Goal: Check status: Check status

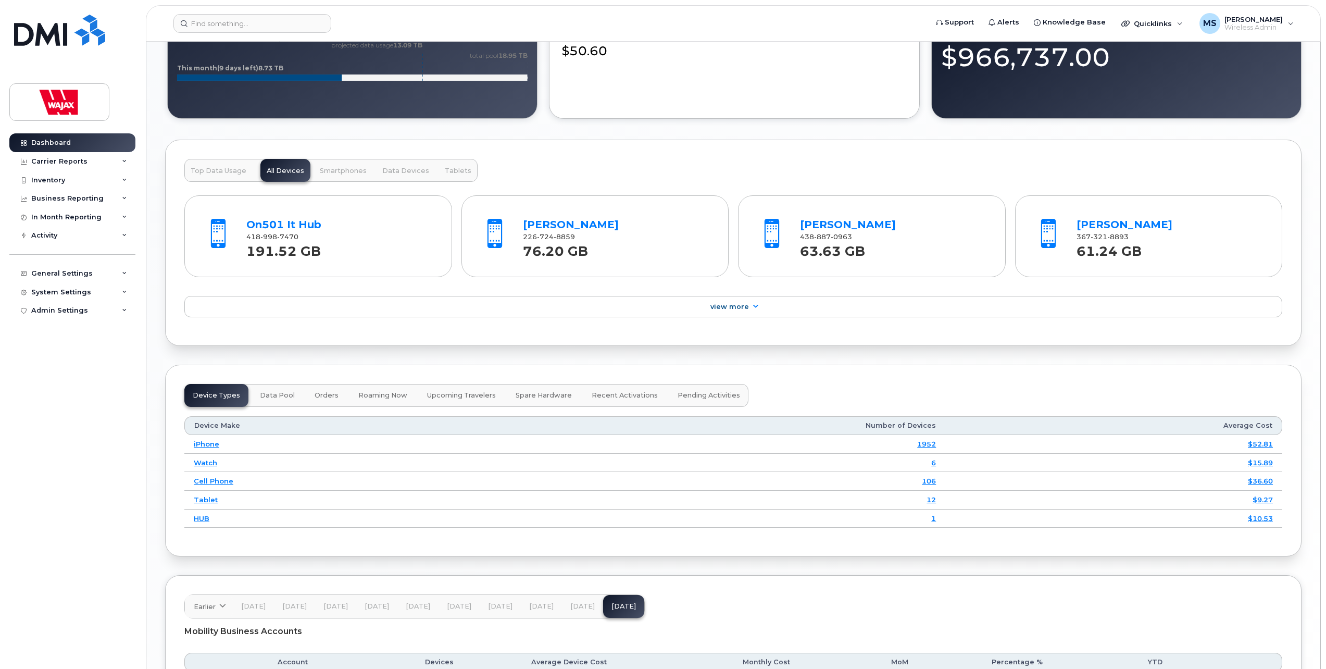
scroll to position [1165, 0]
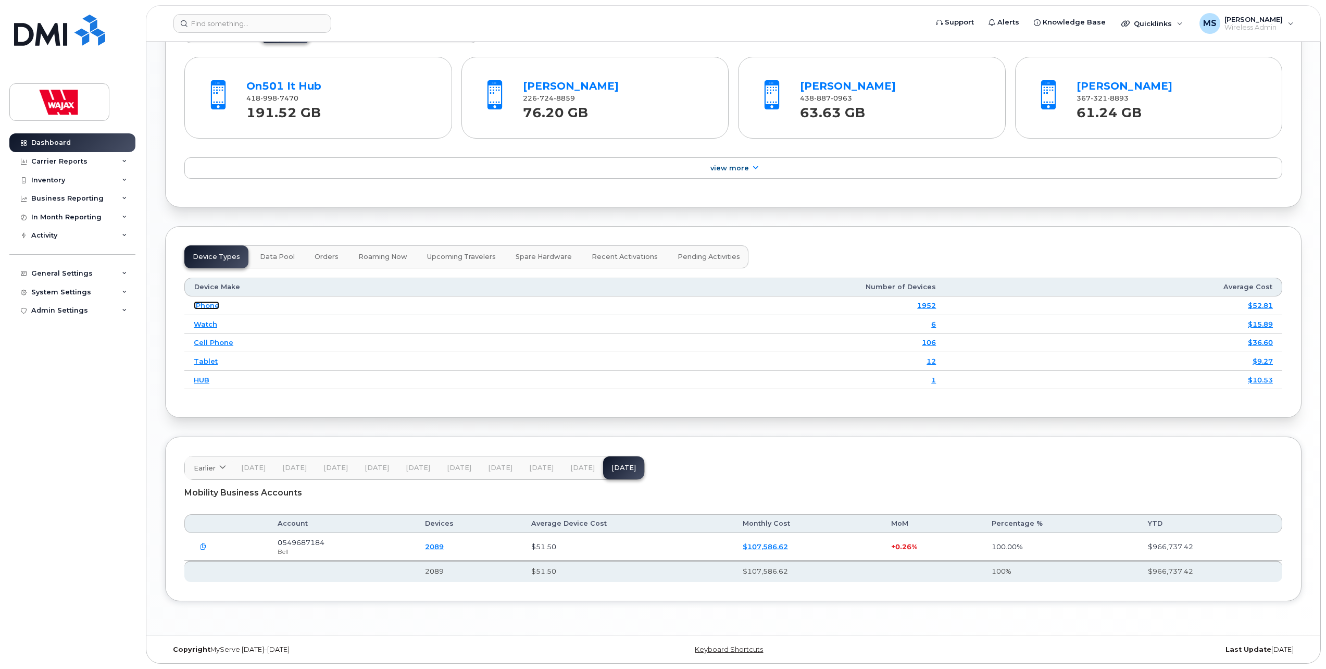
click at [212, 304] on link "iPhone" at bounding box center [207, 305] width 26 height 8
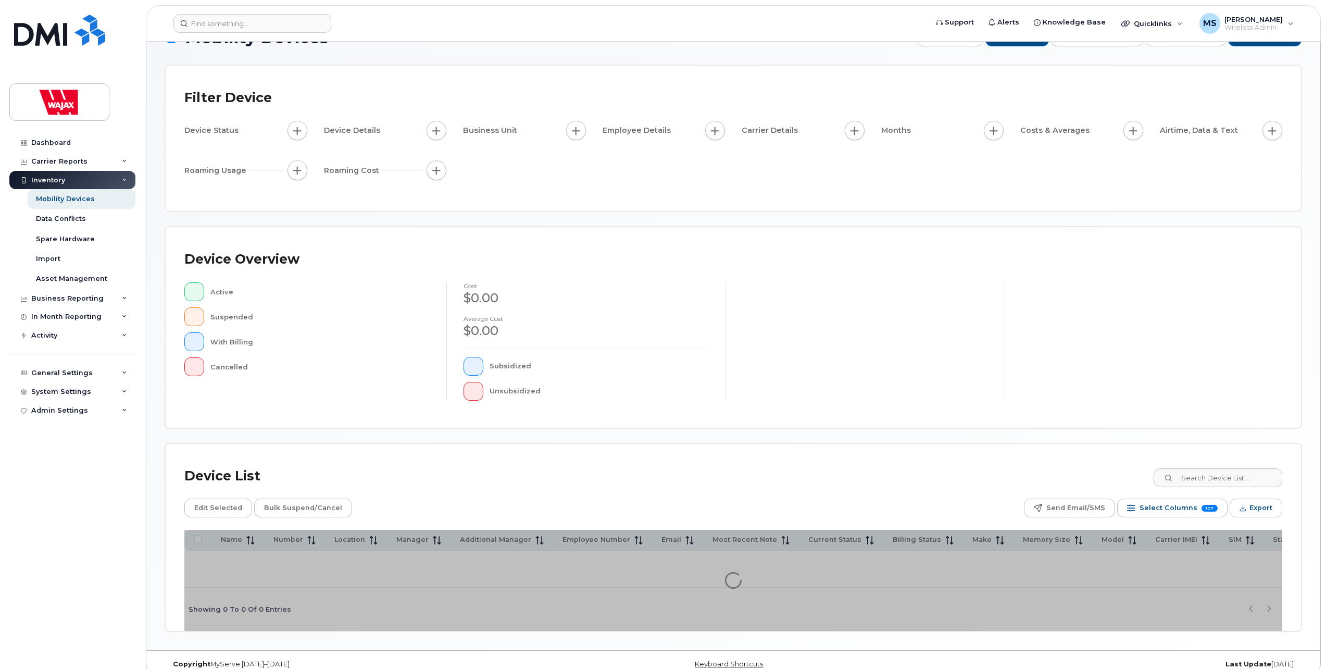
scroll to position [51, 0]
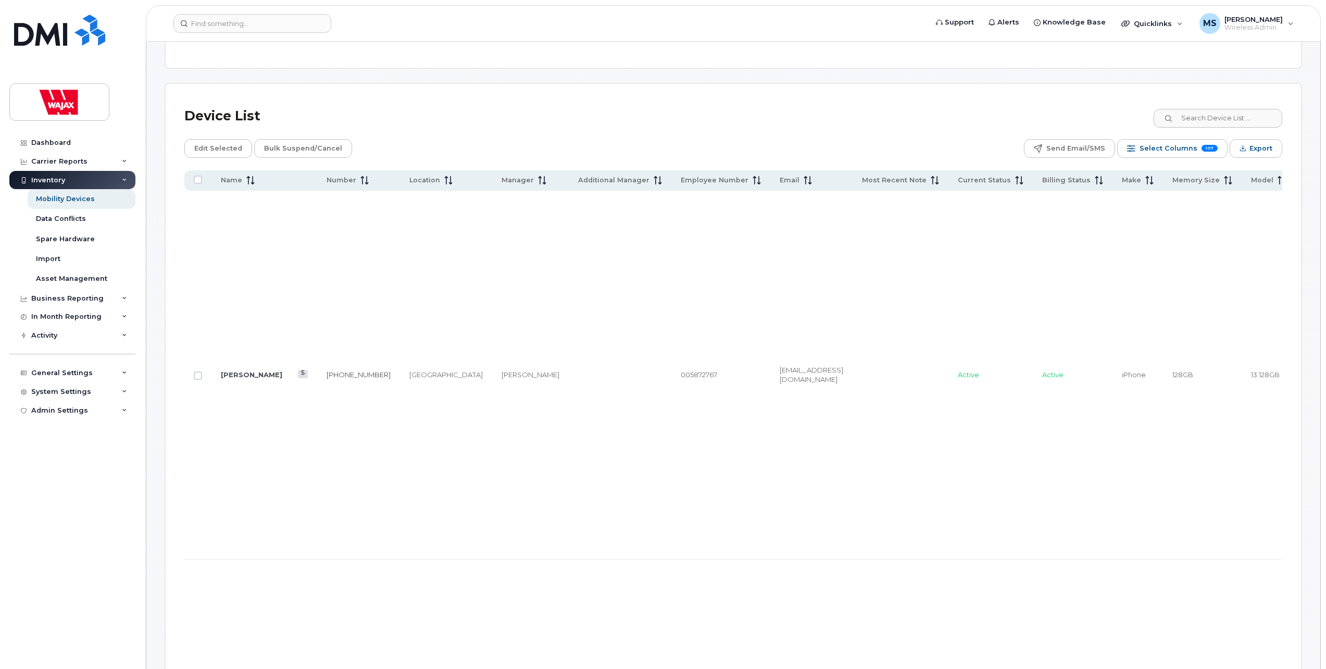
scroll to position [624, 0]
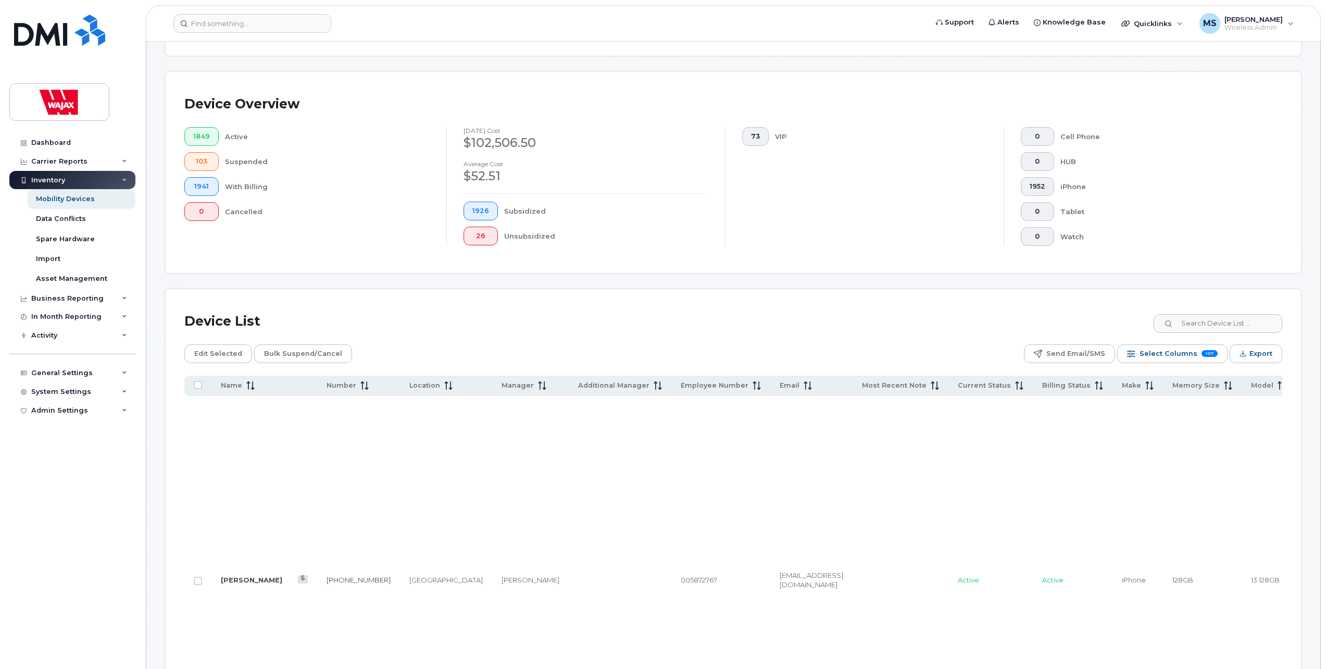
scroll to position [207, 0]
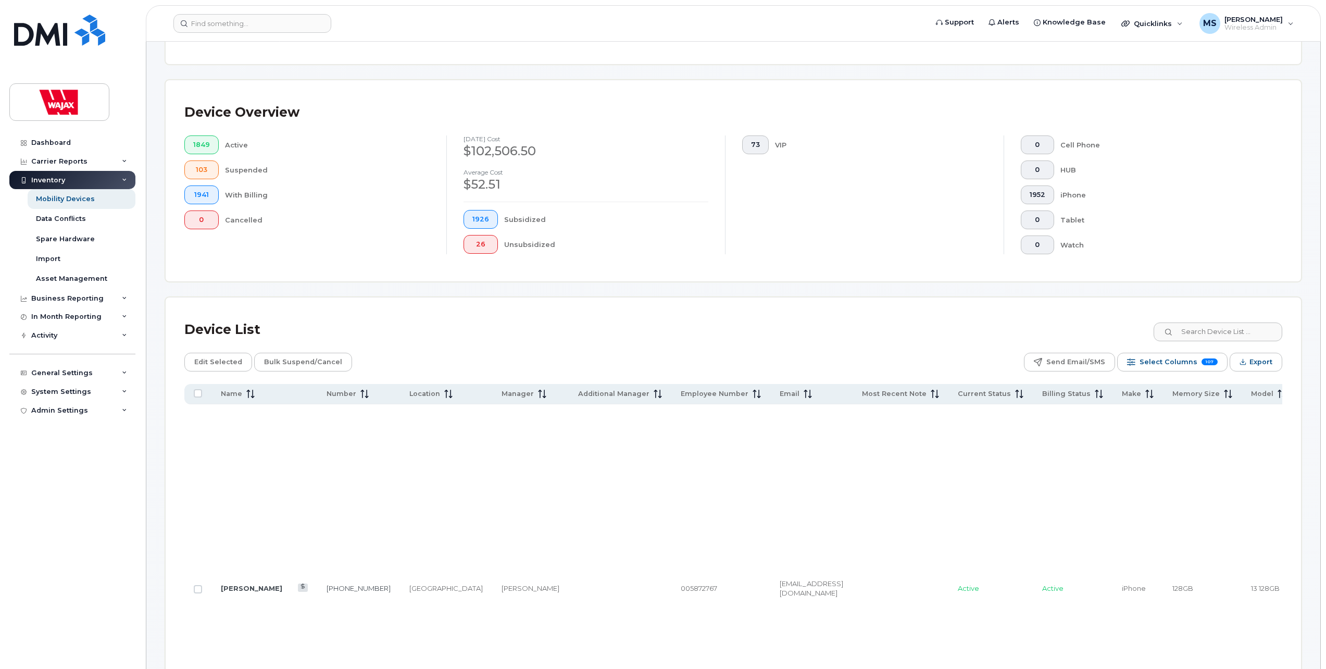
click at [236, 153] on div "Active" at bounding box center [327, 144] width 205 height 19
click at [207, 144] on span "1849" at bounding box center [201, 145] width 17 height 8
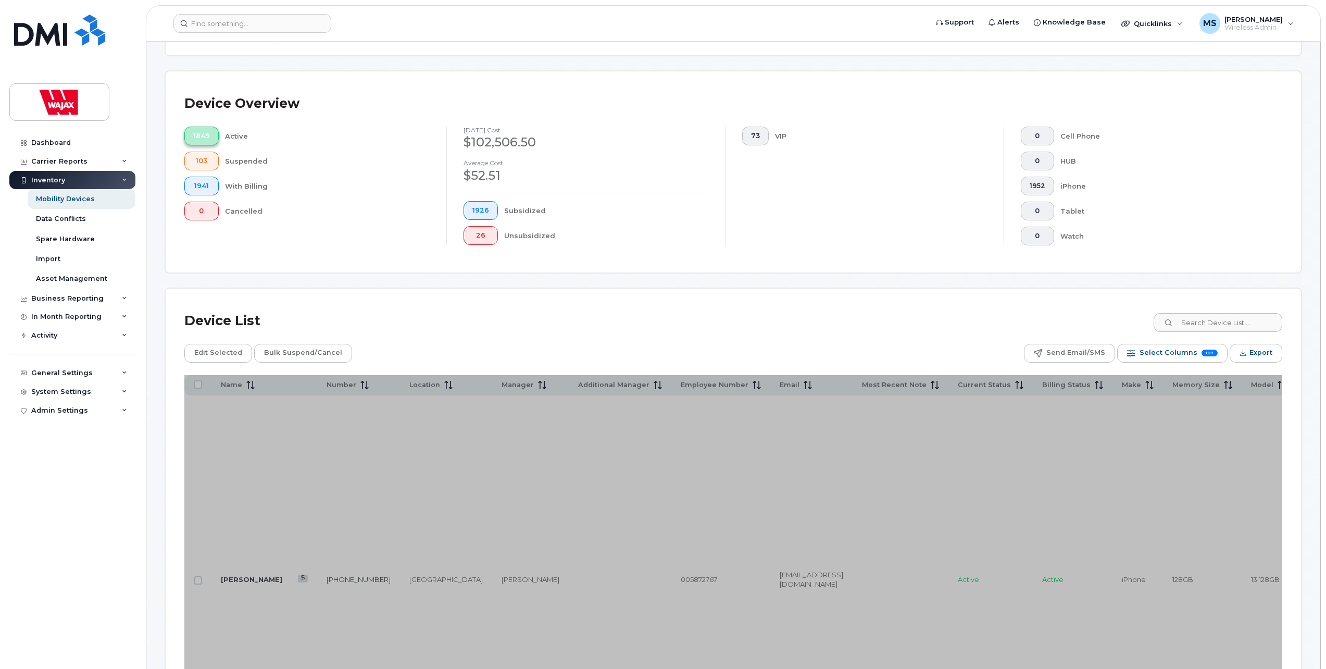
scroll to position [198, 0]
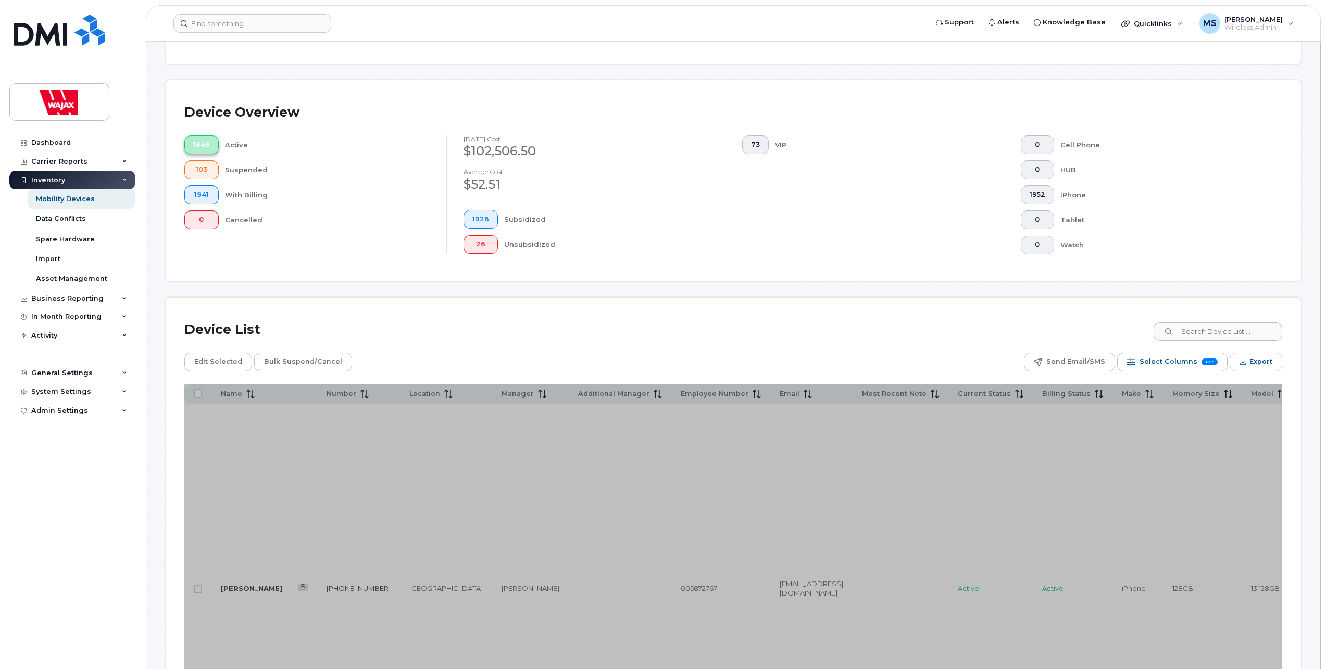
click at [207, 144] on span "1849" at bounding box center [201, 145] width 17 height 8
click at [58, 136] on link "Dashboard" at bounding box center [72, 142] width 126 height 19
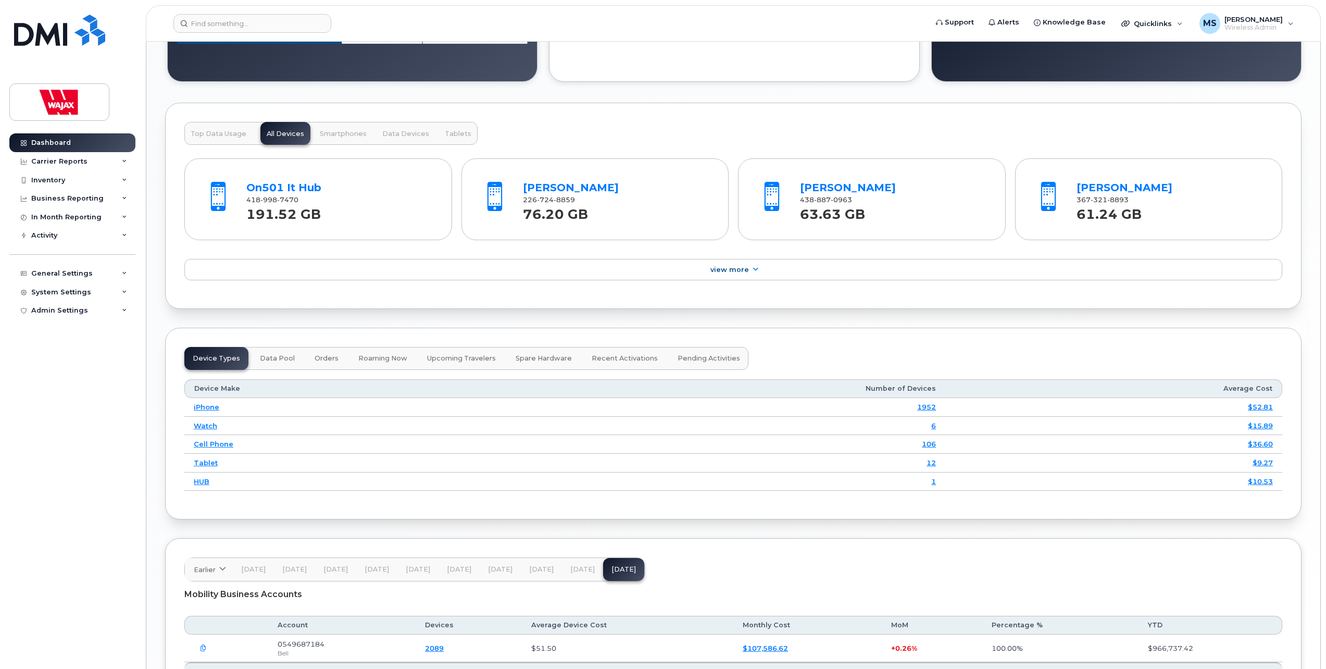
scroll to position [1094, 0]
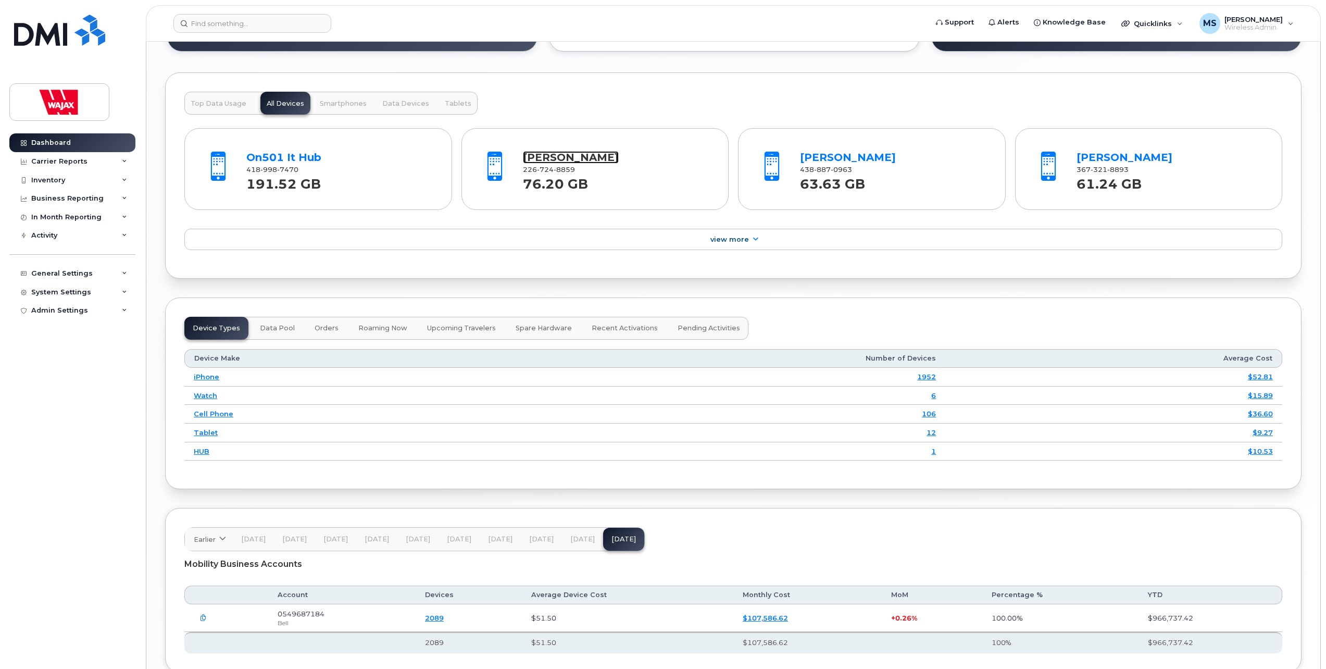
click at [549, 156] on link "[PERSON_NAME]" at bounding box center [571, 157] width 96 height 13
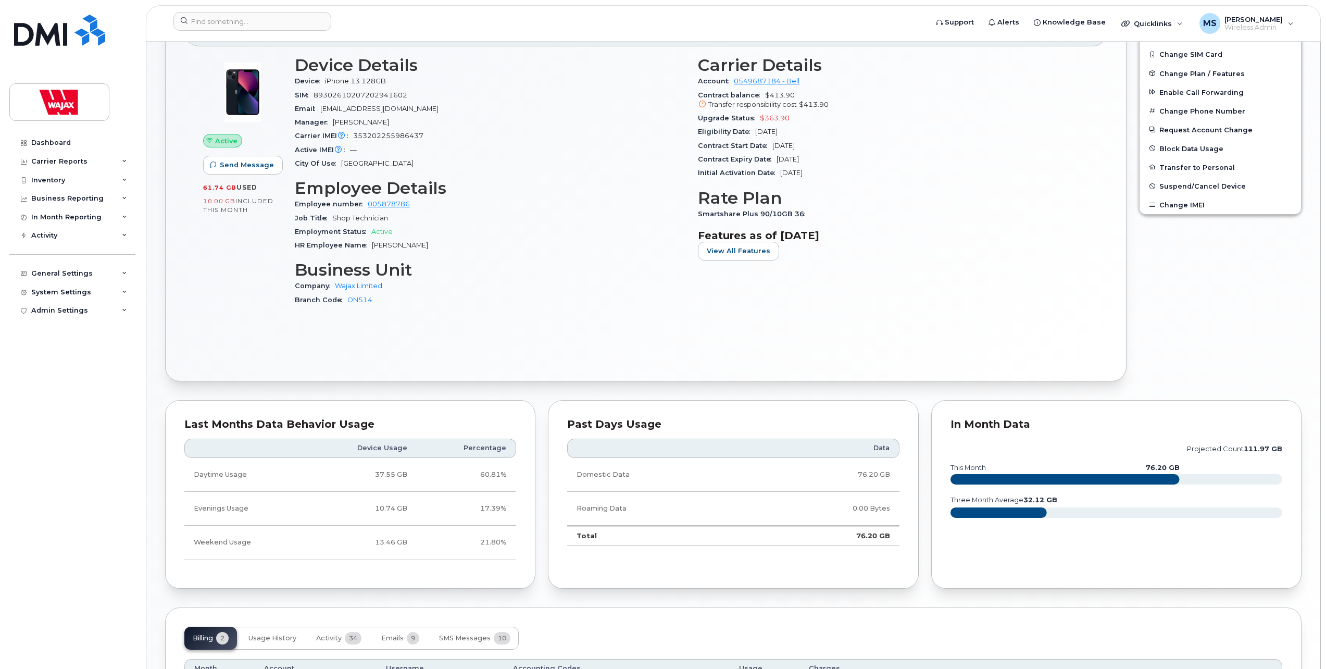
scroll to position [469, 0]
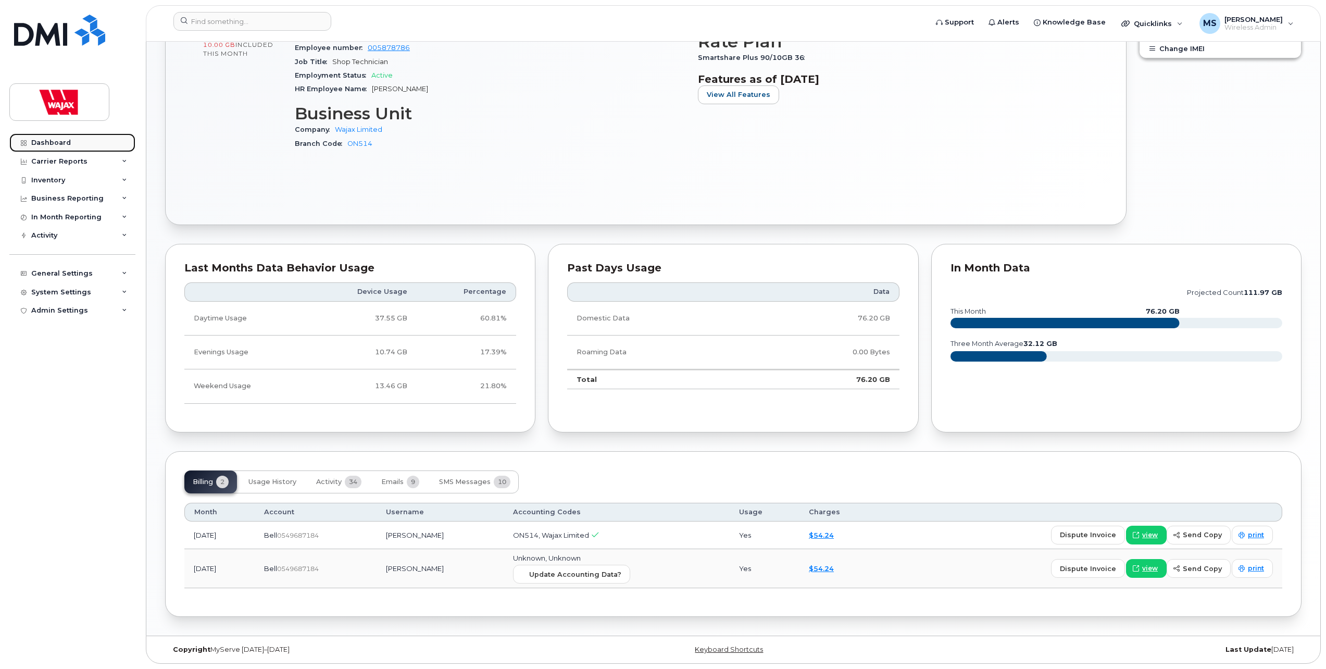
click at [47, 147] on link "Dashboard" at bounding box center [72, 142] width 126 height 19
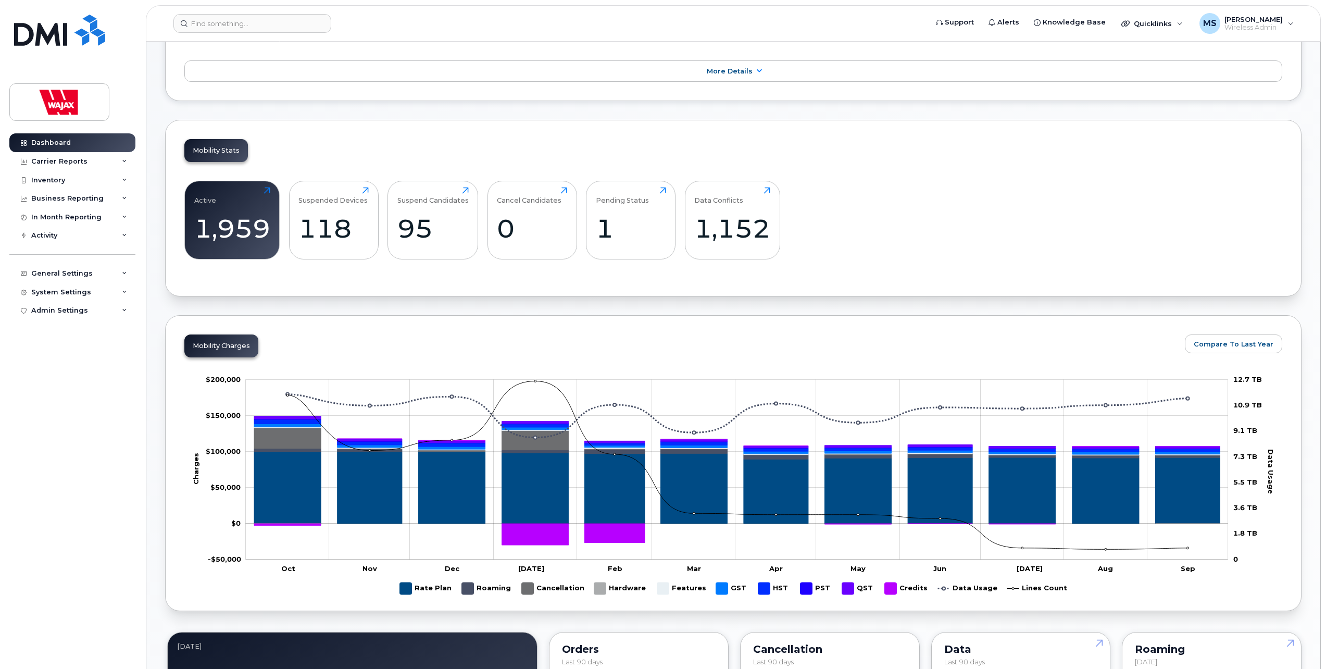
scroll to position [208, 0]
